Goal: Check status: Check status

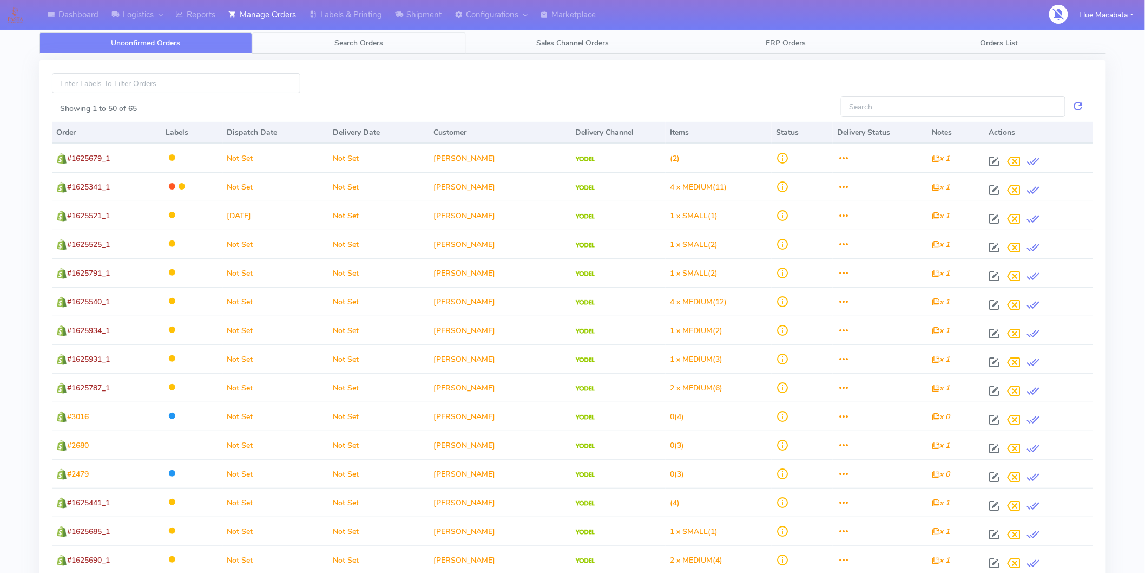
click at [376, 33] on link "Search Orders" at bounding box center [358, 42] width 213 height 21
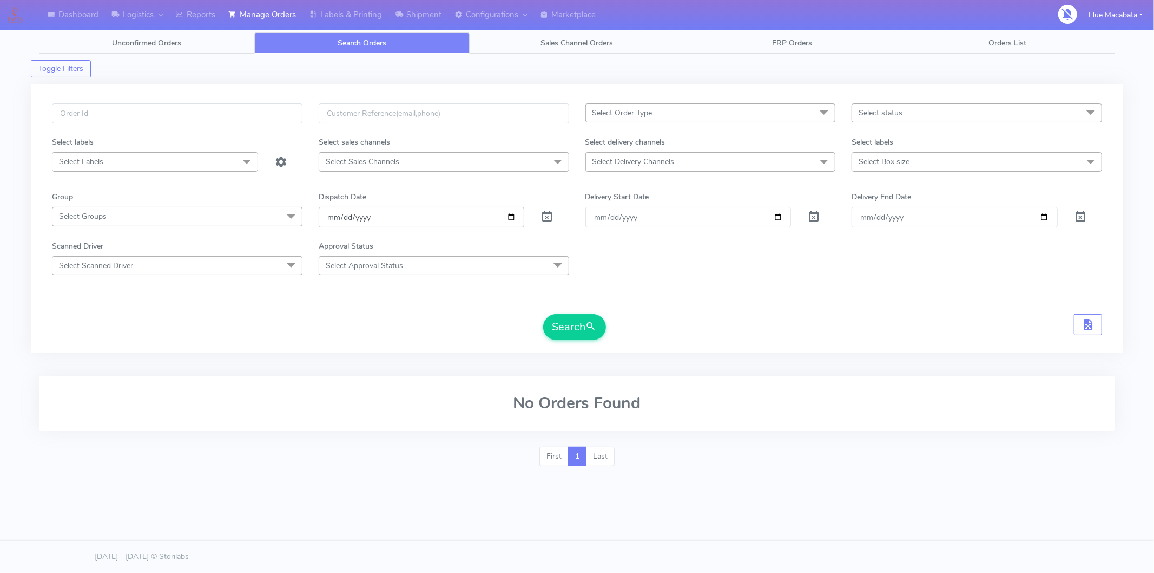
click at [333, 215] on input "[DATE]" at bounding box center [422, 217] width 206 height 20
drag, startPoint x: 344, startPoint y: 218, endPoint x: 366, endPoint y: 218, distance: 21.7
click at [345, 218] on input "date" at bounding box center [422, 217] width 206 height 20
click at [368, 218] on input "date" at bounding box center [422, 217] width 206 height 20
click at [107, 120] on input "text" at bounding box center [177, 113] width 251 height 20
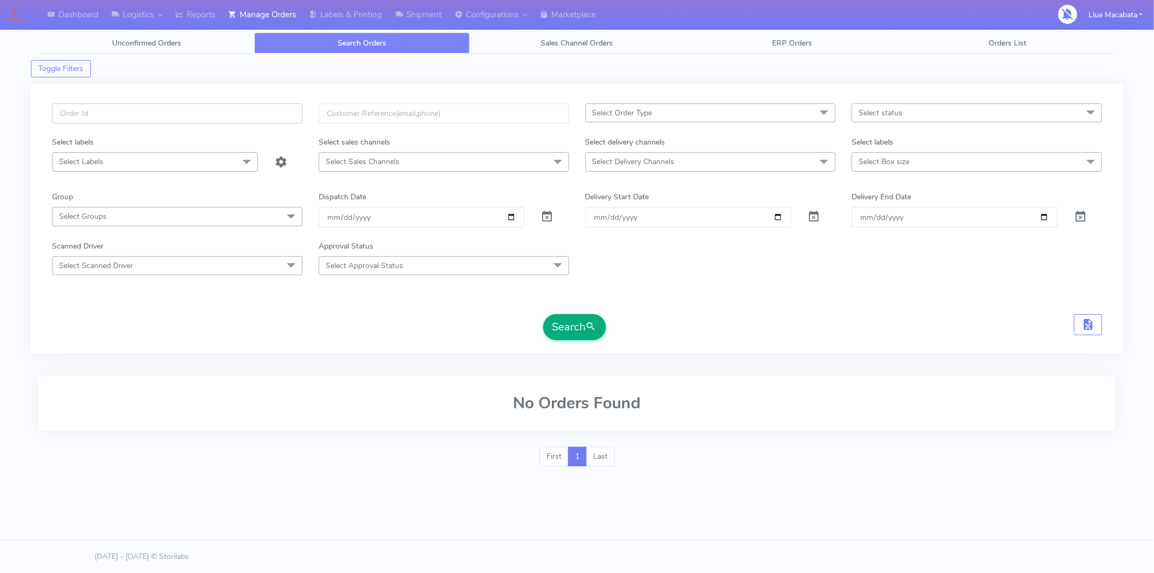
paste input "1625187"
type input "1625187"
drag, startPoint x: 571, startPoint y: 325, endPoint x: 553, endPoint y: 321, distance: 18.7
click at [566, 321] on button "Search" at bounding box center [574, 327] width 63 height 26
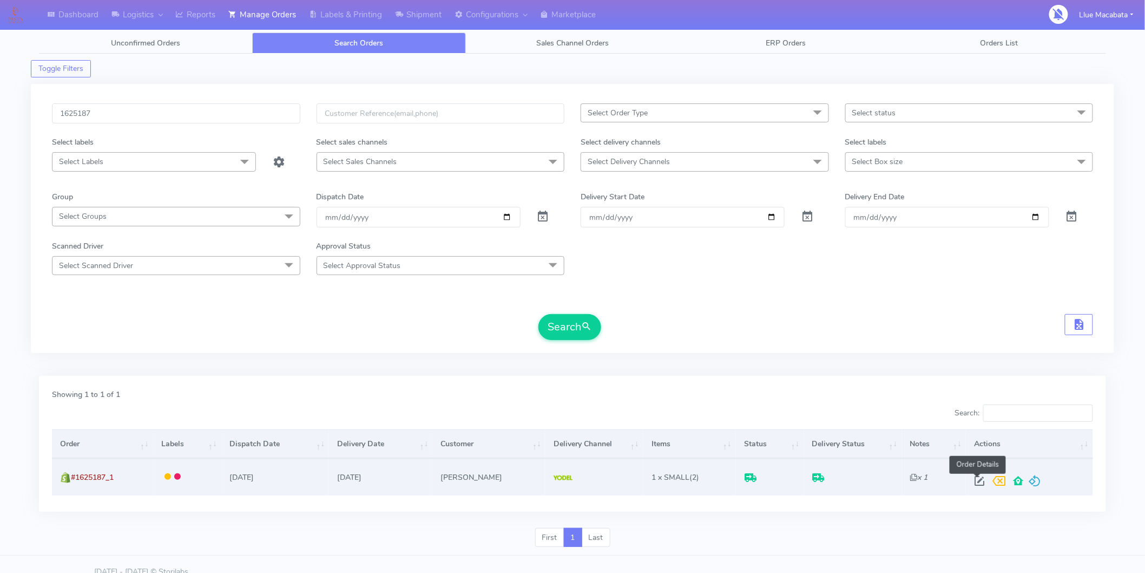
click at [980, 482] on span at bounding box center [979, 483] width 19 height 10
select select "5"
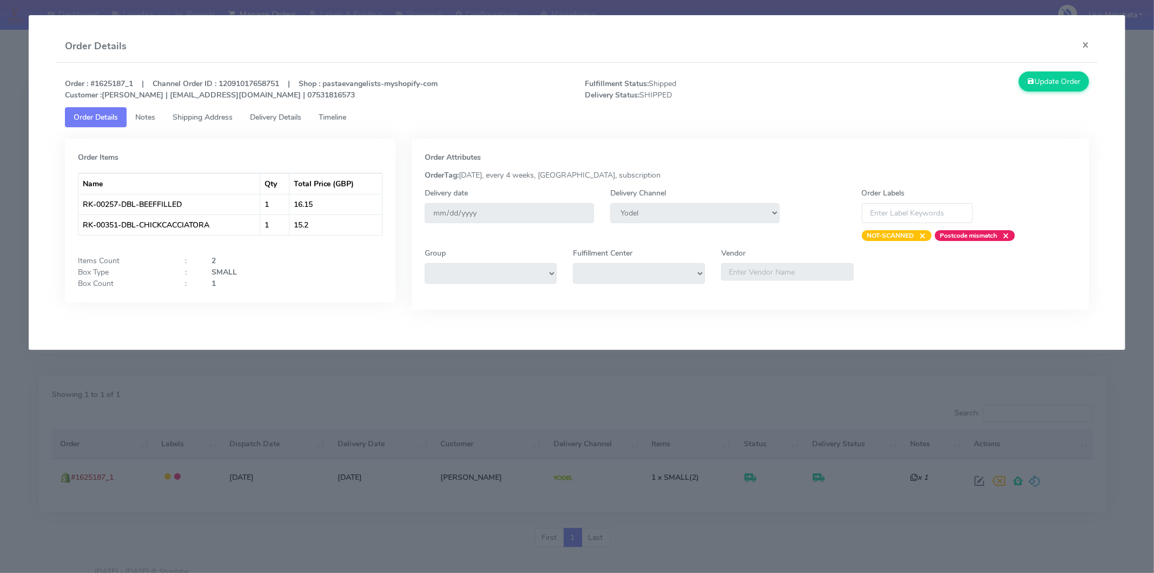
click at [345, 115] on span "Timeline" at bounding box center [333, 117] width 28 height 10
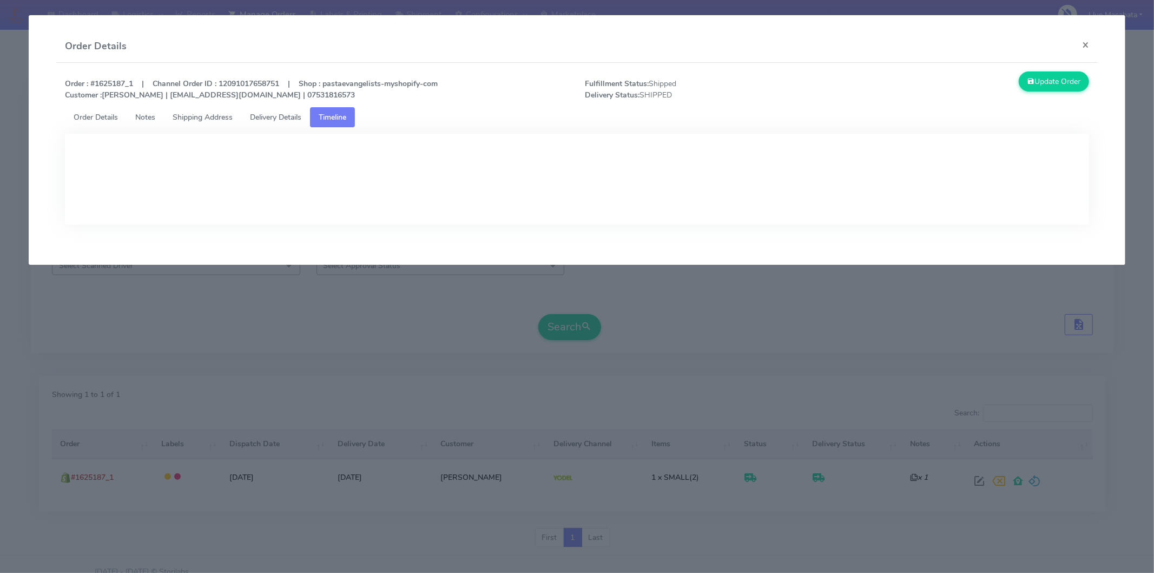
click at [292, 112] on span "Delivery Details" at bounding box center [275, 117] width 51 height 10
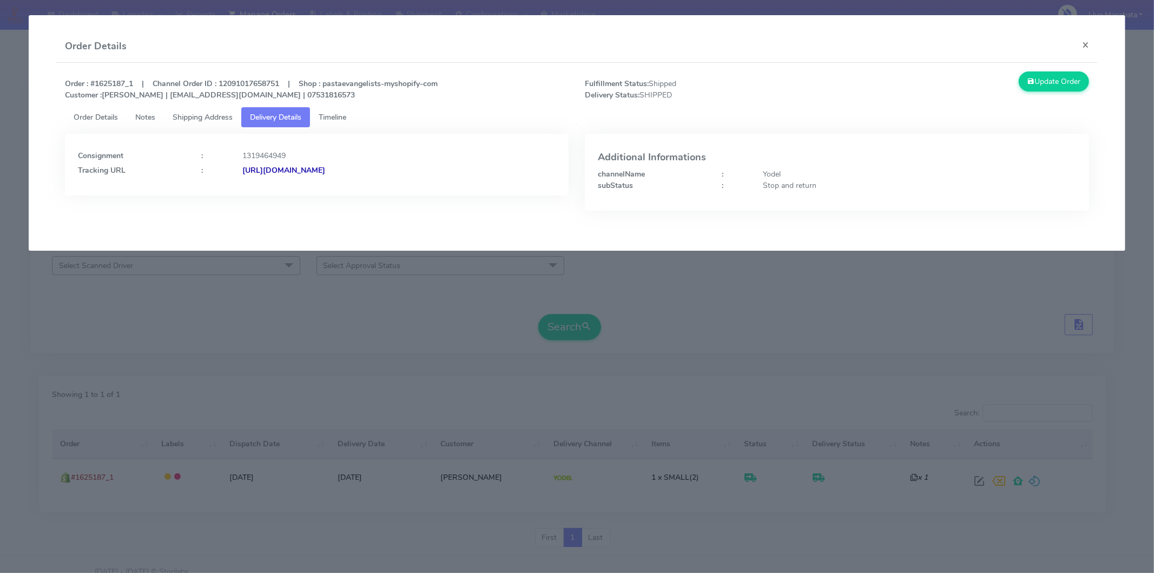
click at [325, 168] on strong "[URL][DOMAIN_NAME]" at bounding box center [283, 170] width 83 height 10
